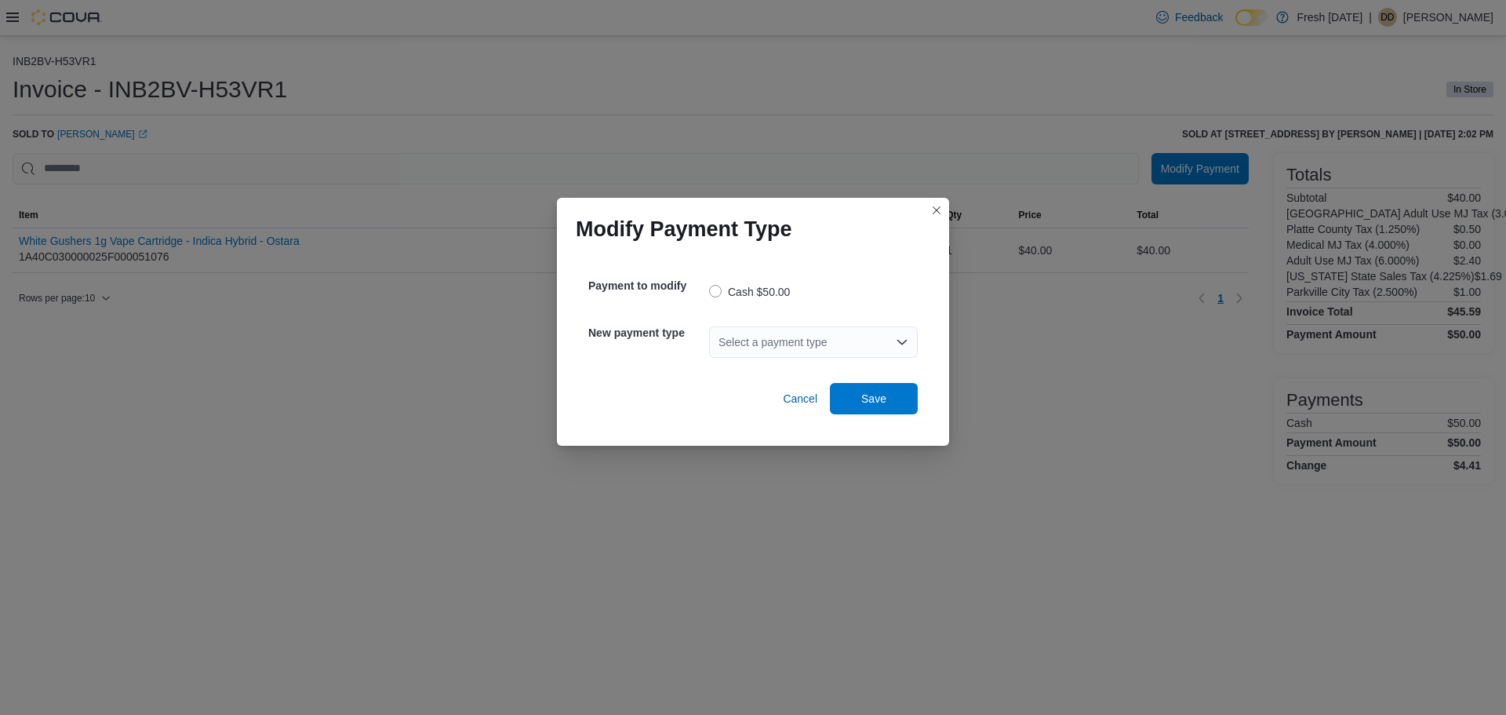
click at [763, 338] on div "Select a payment type" at bounding box center [813, 341] width 209 height 31
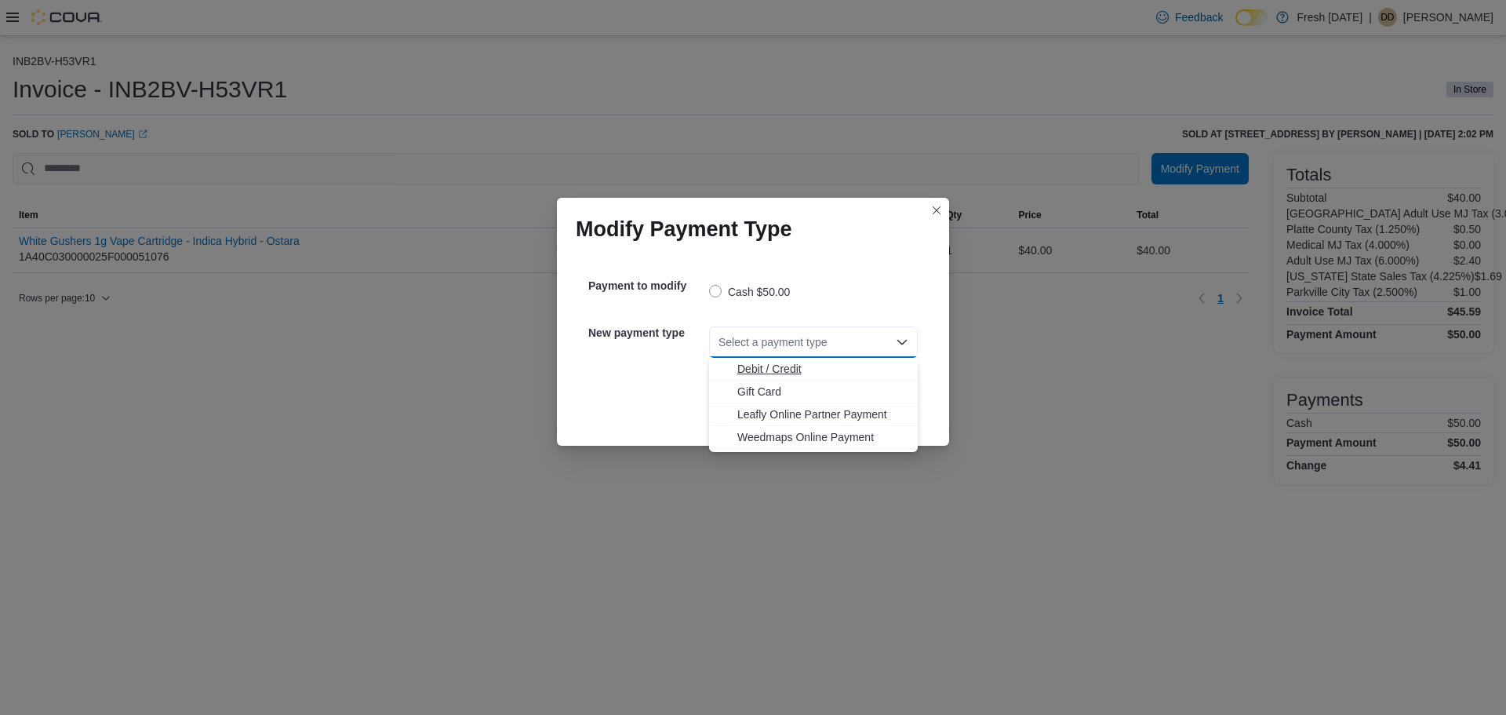
click at [773, 368] on span "Debit / Credit" at bounding box center [822, 369] width 171 height 16
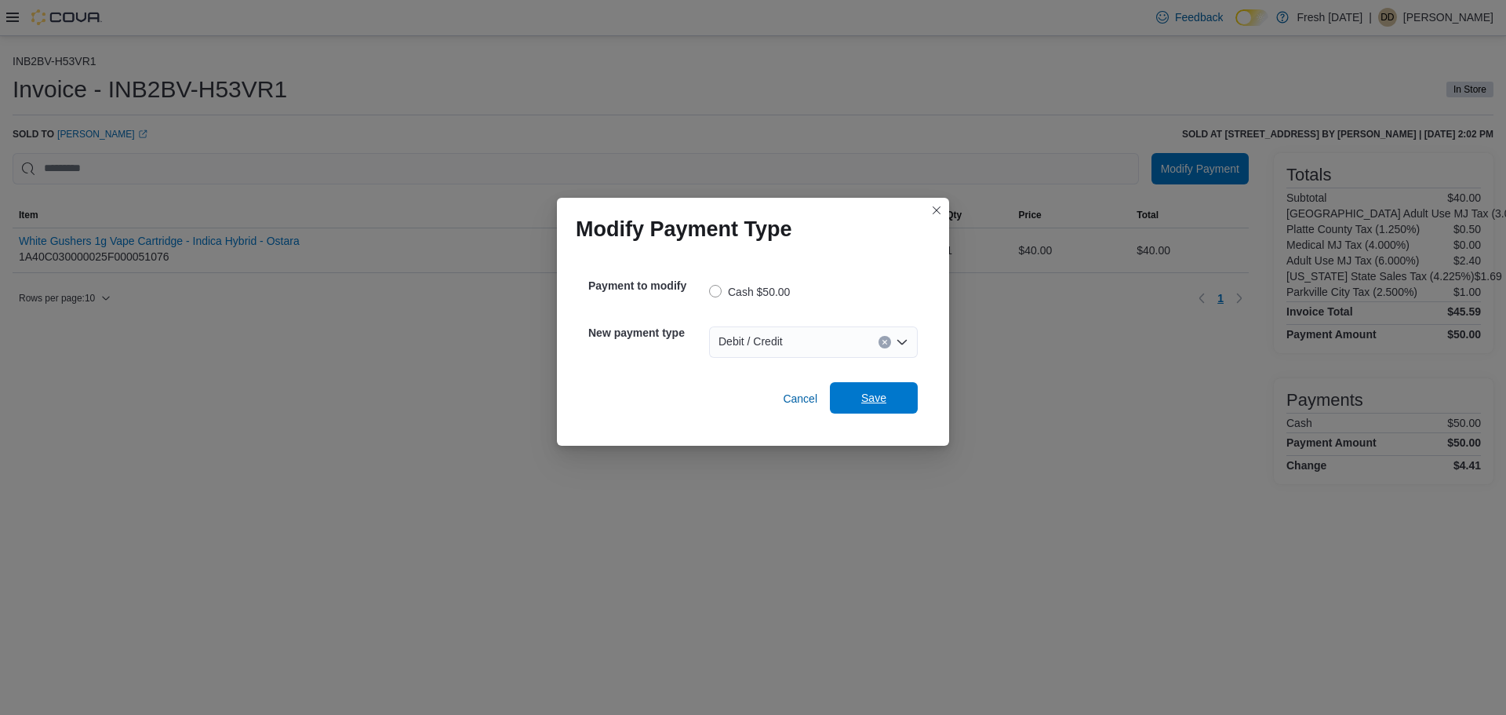
click at [861, 395] on span "Save" at bounding box center [873, 397] width 69 height 31
click at [840, 341] on div "Select a payment type" at bounding box center [813, 341] width 209 height 31
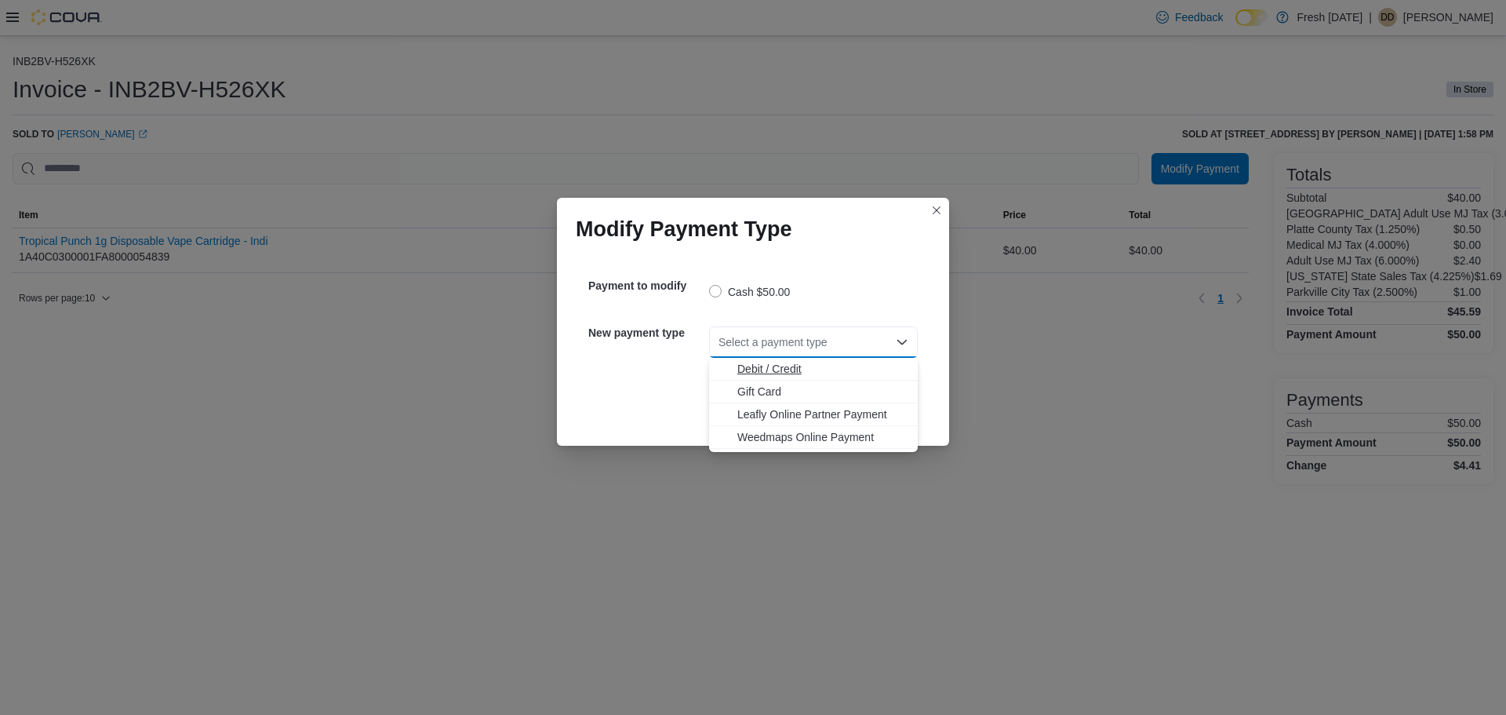
click at [821, 363] on span "Debit / Credit" at bounding box center [822, 369] width 171 height 16
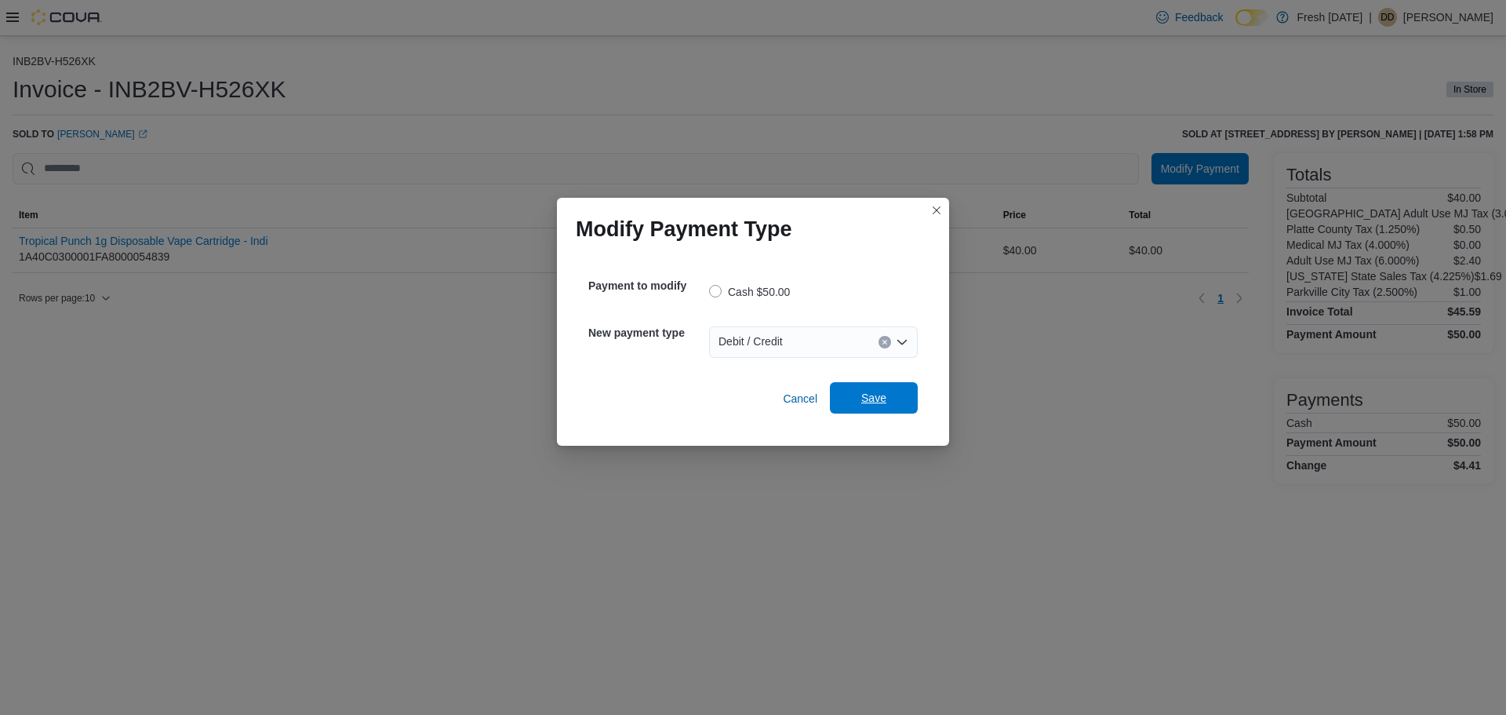
click at [861, 386] on span "Save" at bounding box center [873, 397] width 69 height 31
